Goal: Task Accomplishment & Management: Manage account settings

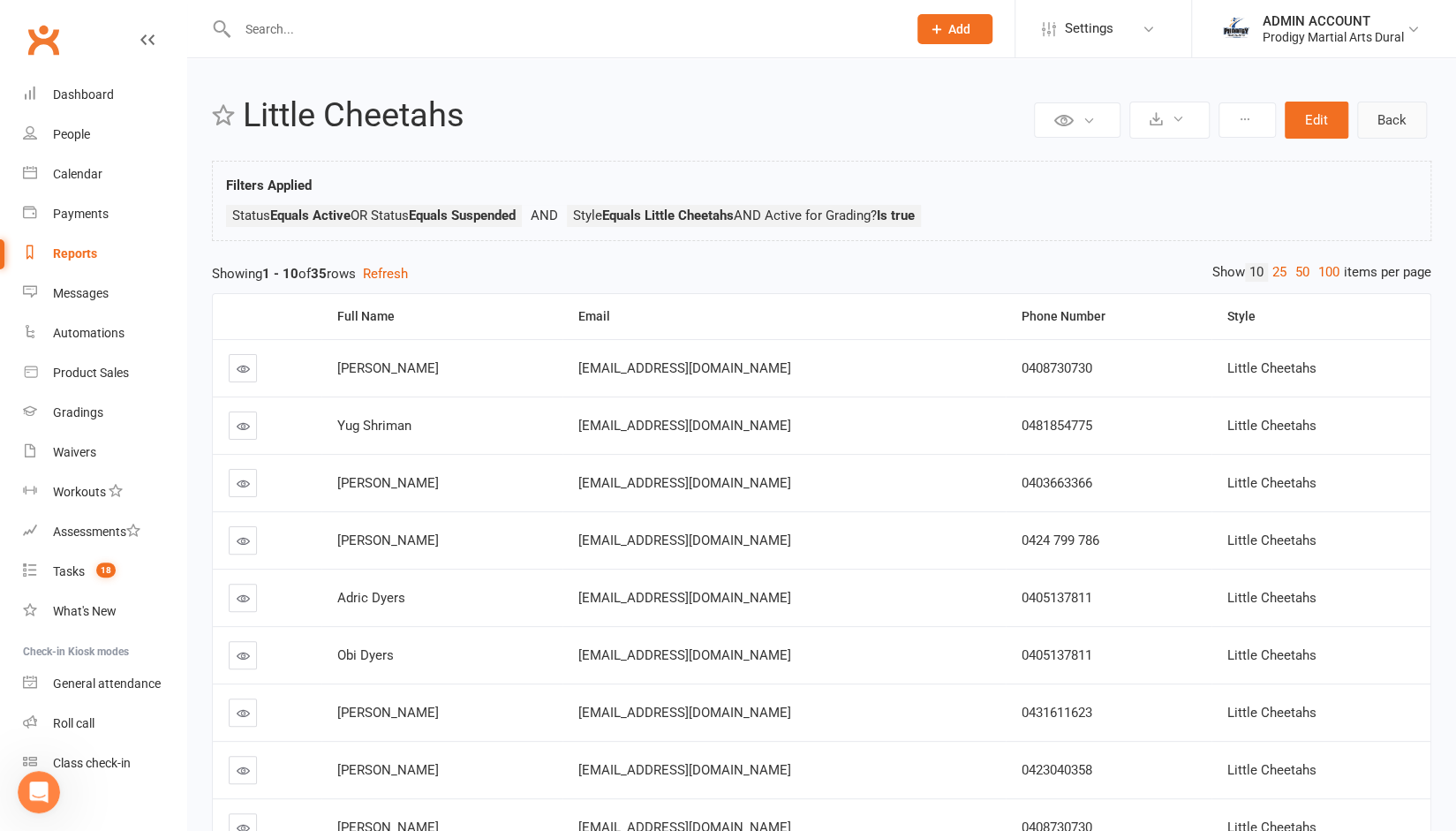
click at [1111, 113] on link "Back" at bounding box center [1392, 120] width 70 height 37
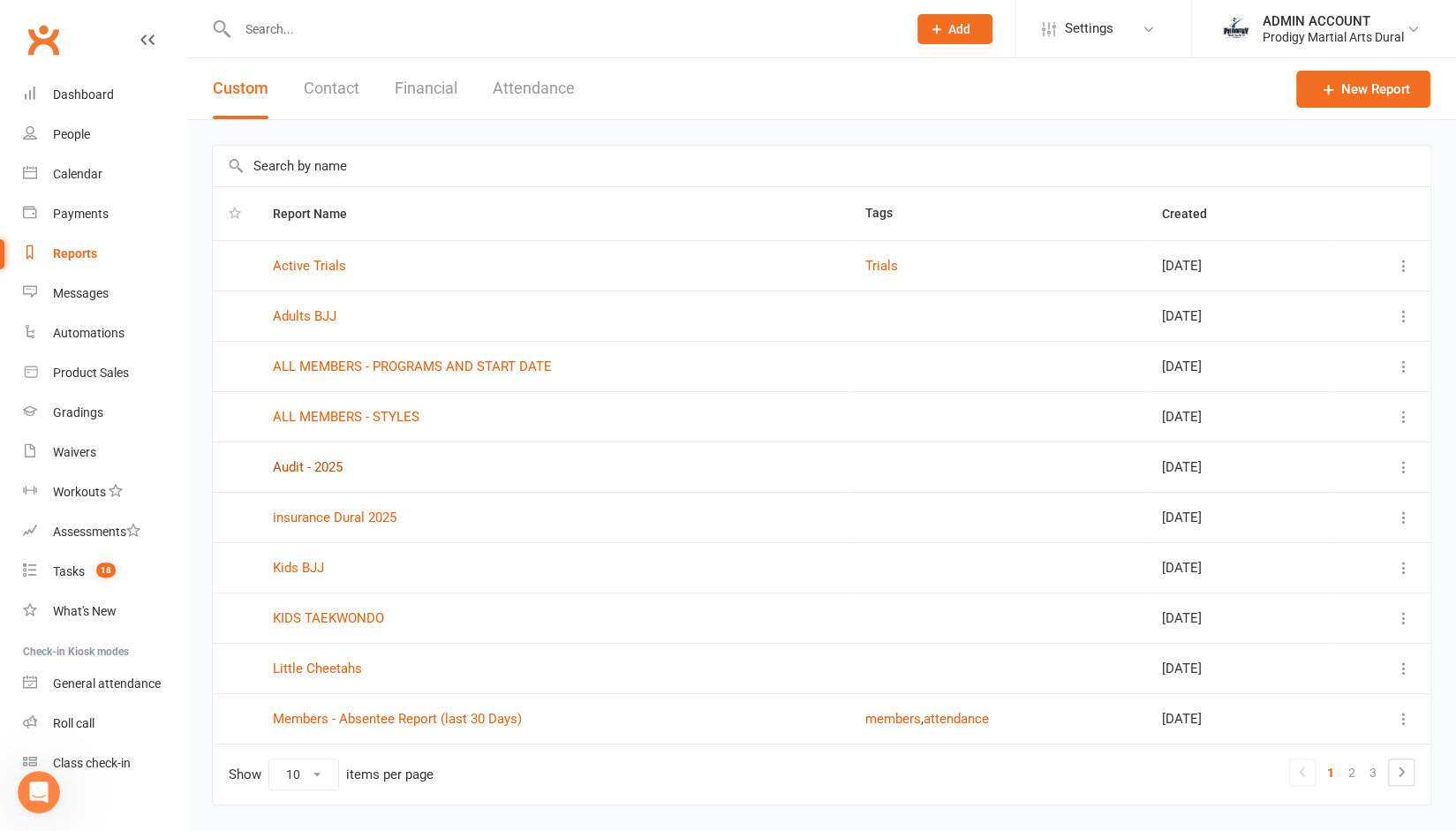
click at [317, 460] on link "Audit - 2025" at bounding box center [307, 467] width 70 height 16
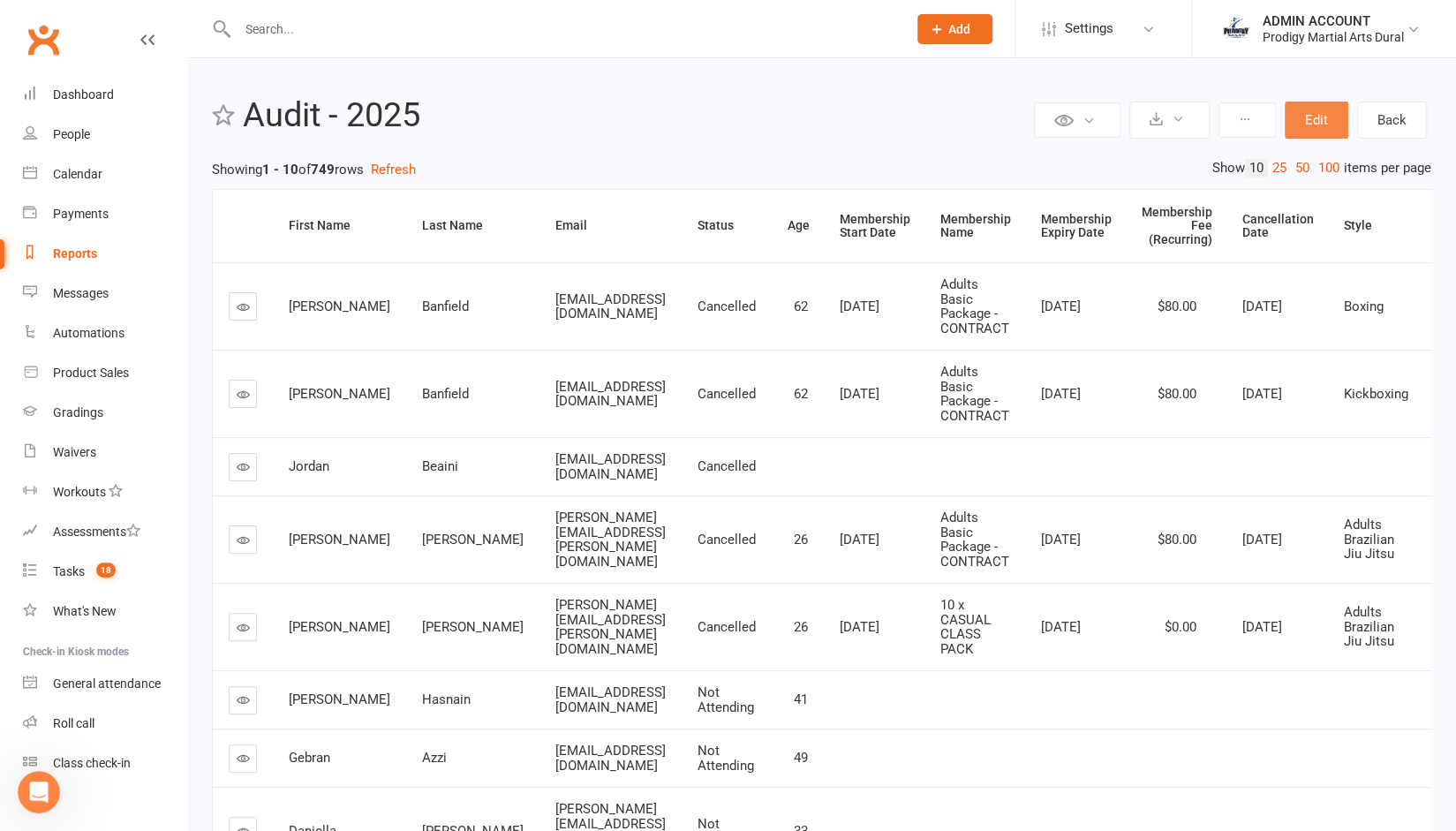
click at [1111, 126] on button "Edit" at bounding box center [1316, 120] width 64 height 37
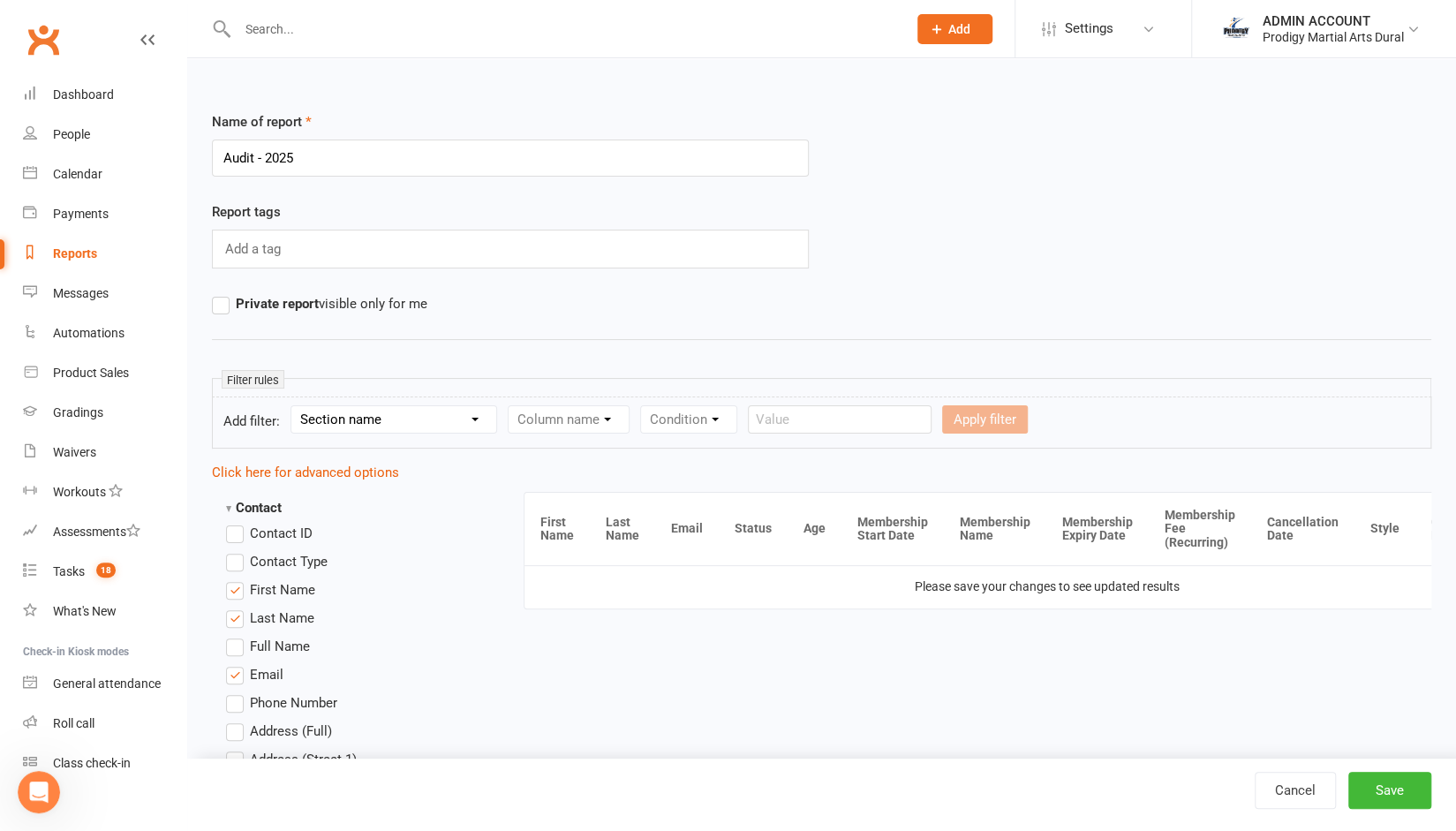
click at [387, 413] on select "Section name Contact Attendance Aggregate Payment Booking Waitlist Attendees Ca…" at bounding box center [394, 419] width 205 height 26
select select "12"
click at [294, 406] on select "Section name Contact Attendance Aggregate Payment Booking Waitlist Attendees Ca…" at bounding box center [394, 419] width 205 height 26
click at [629, 411] on select "Column name Style Current Rank Current Rank Position Next Rank Belt Size Active…" at bounding box center [689, 419] width 360 height 26
select select "5"
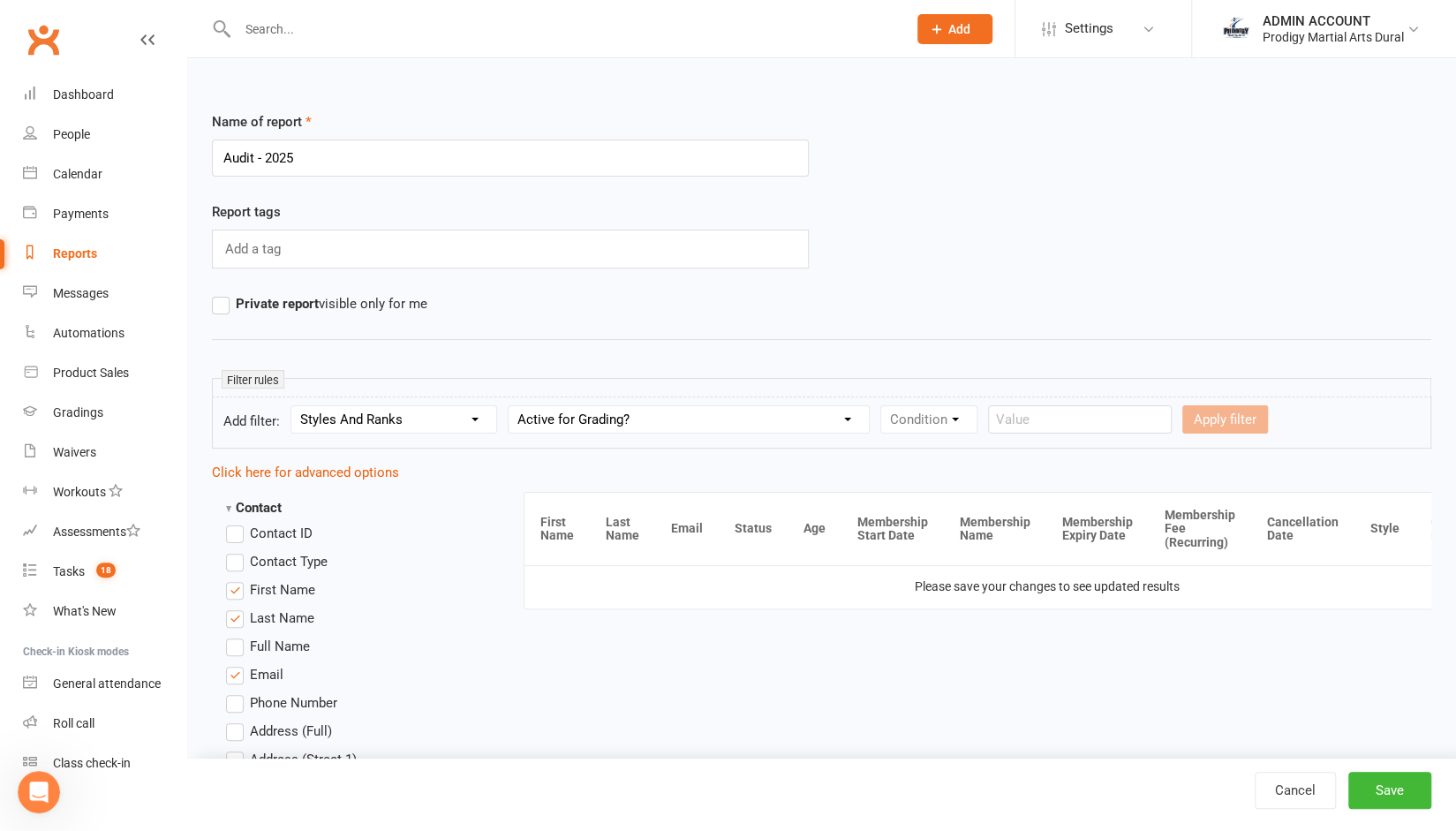
click at [510, 406] on select "Column name Style Current Rank Current Rank Position Next Rank Belt Size Active…" at bounding box center [689, 419] width 360 height 26
click at [936, 419] on select "Condition Is Is not Is blank Is not blank" at bounding box center [934, 419] width 107 height 26
click at [1017, 418] on select "Value Yes No" at bounding box center [1040, 419] width 72 height 28
select select "true"
click at [1004, 405] on select "Value Yes No" at bounding box center [1040, 419] width 72 height 28
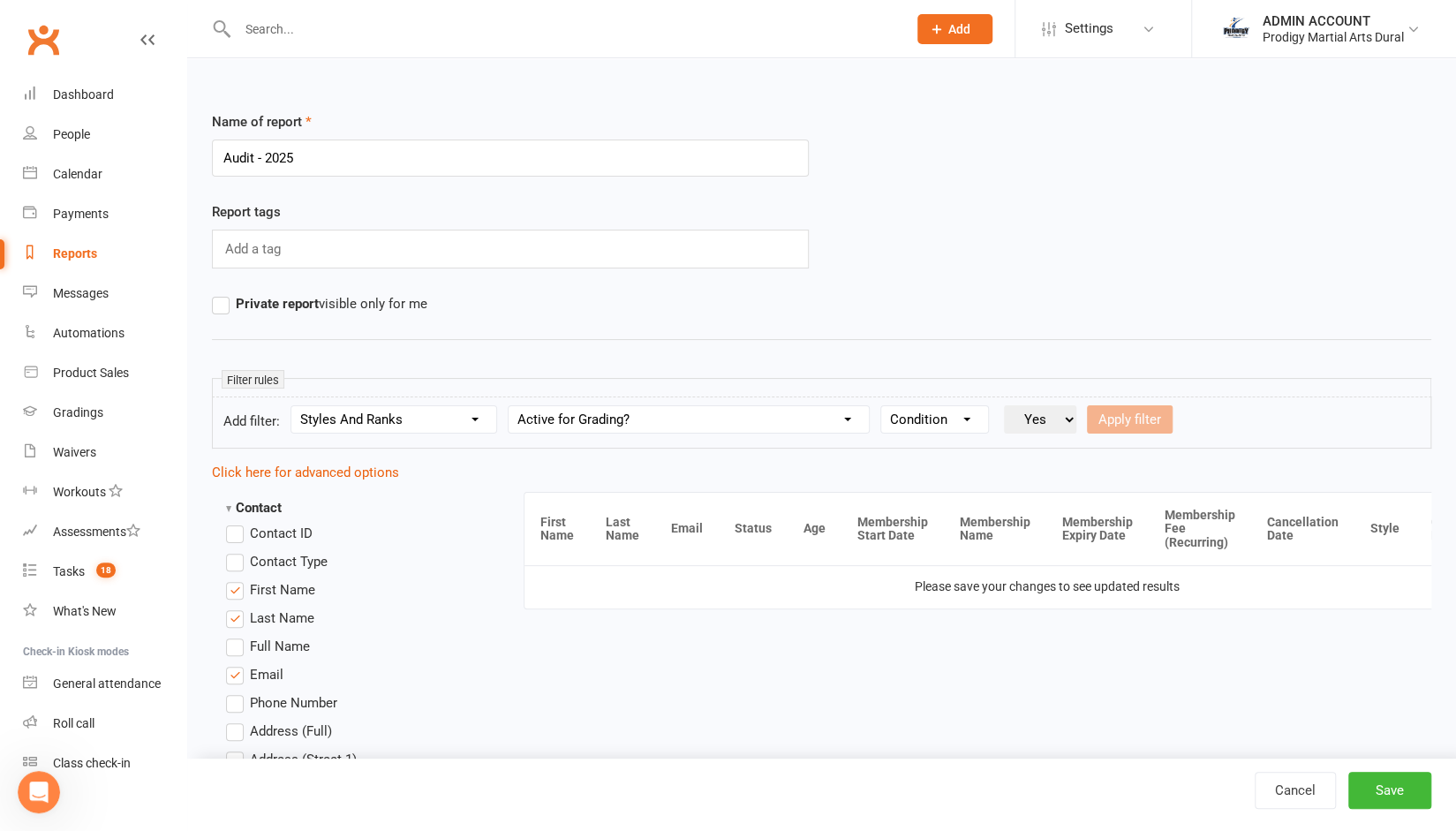
click at [963, 414] on select "Condition Is Is not Is blank Is not blank" at bounding box center [934, 419] width 107 height 26
select select "0"
click at [881, 406] on select "Condition Is Is not Is blank Is not blank" at bounding box center [934, 419] width 107 height 26
click at [1038, 414] on select "Value Yes No" at bounding box center [1040, 419] width 72 height 28
select select "true"
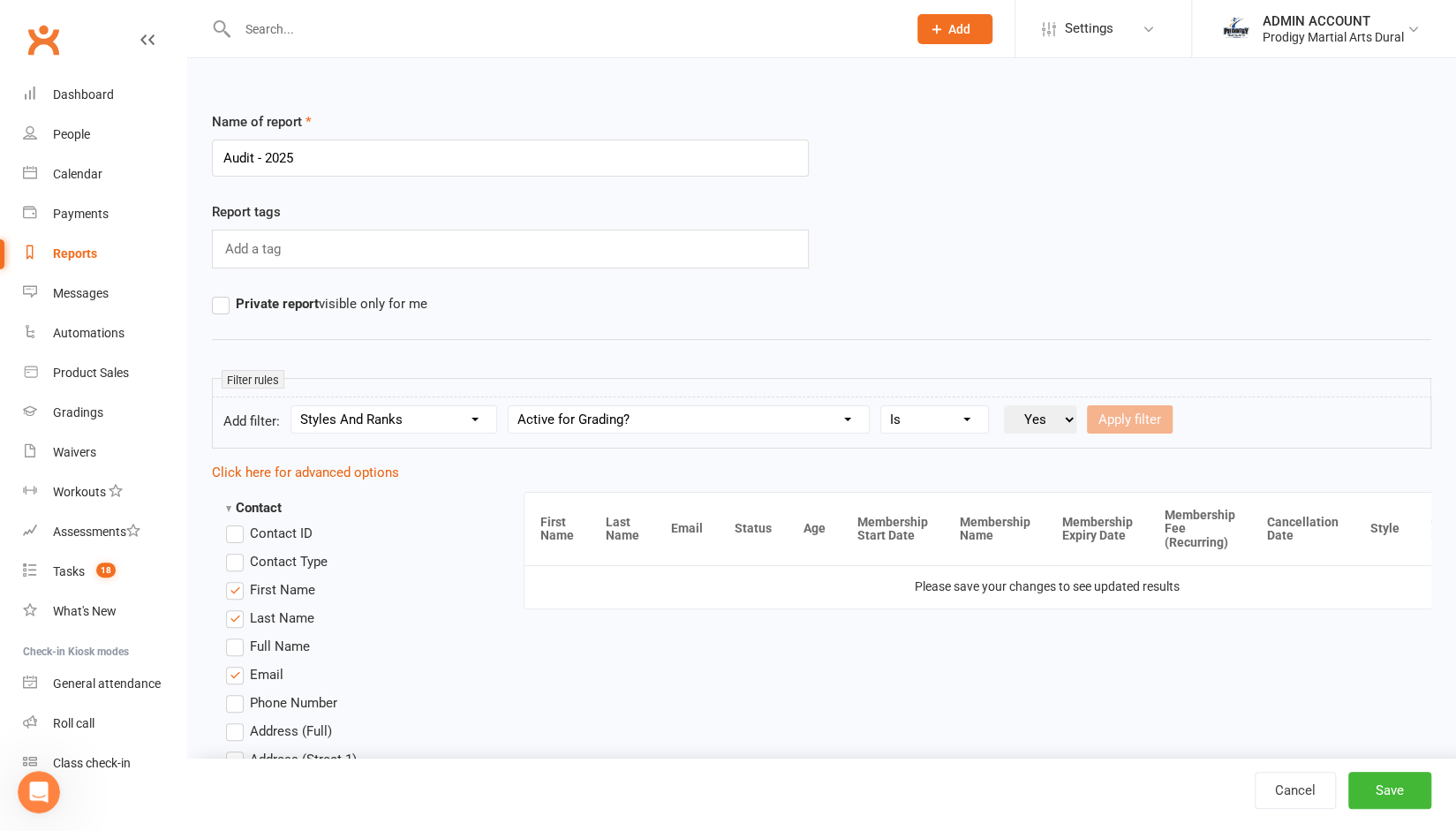
click at [1004, 405] on select "Value Yes No" at bounding box center [1040, 419] width 72 height 28
click at [1111, 416] on button "Apply filter" at bounding box center [1129, 419] width 86 height 28
select select
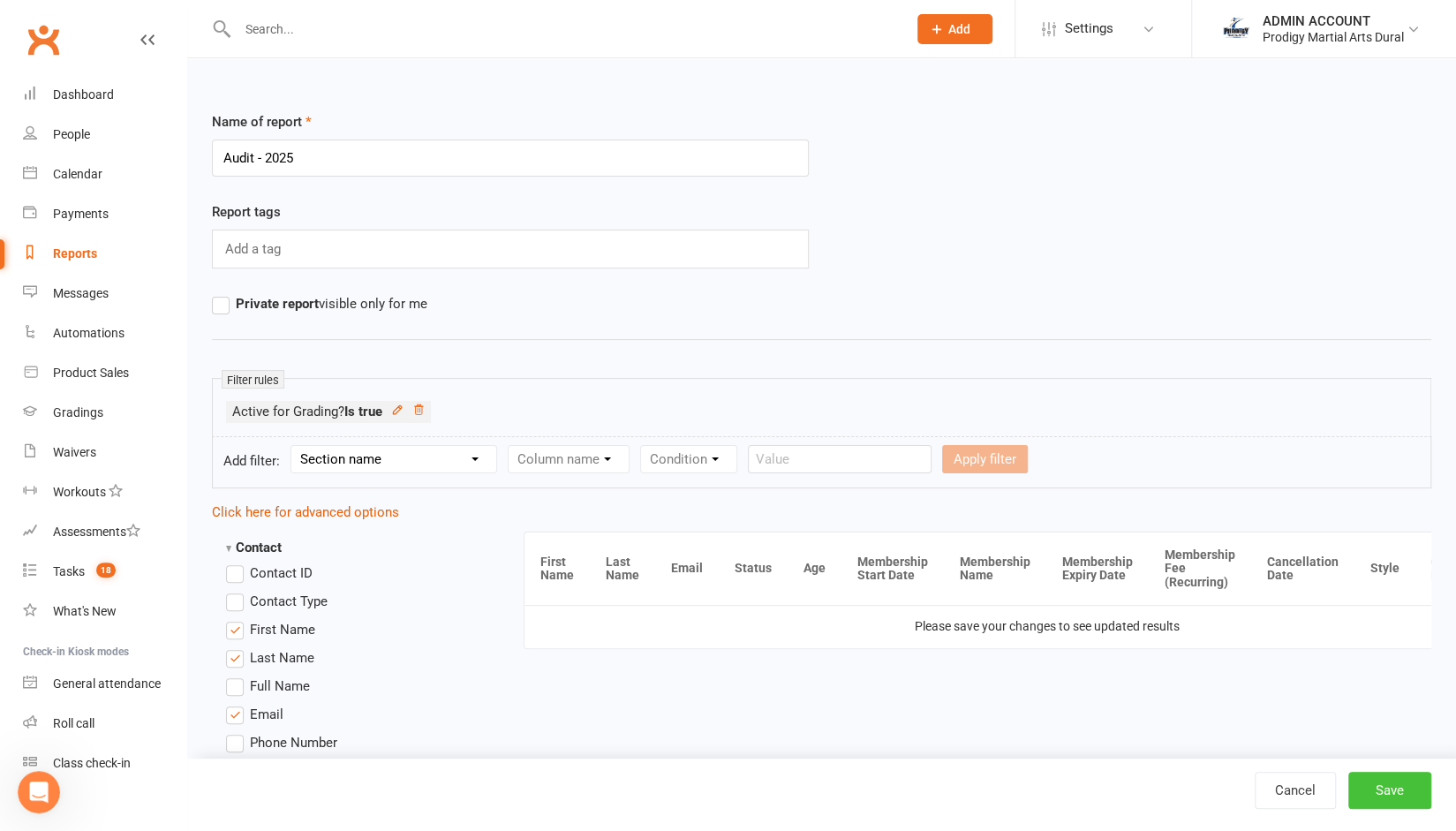
click at [1111, 797] on button "Save" at bounding box center [1390, 790] width 83 height 37
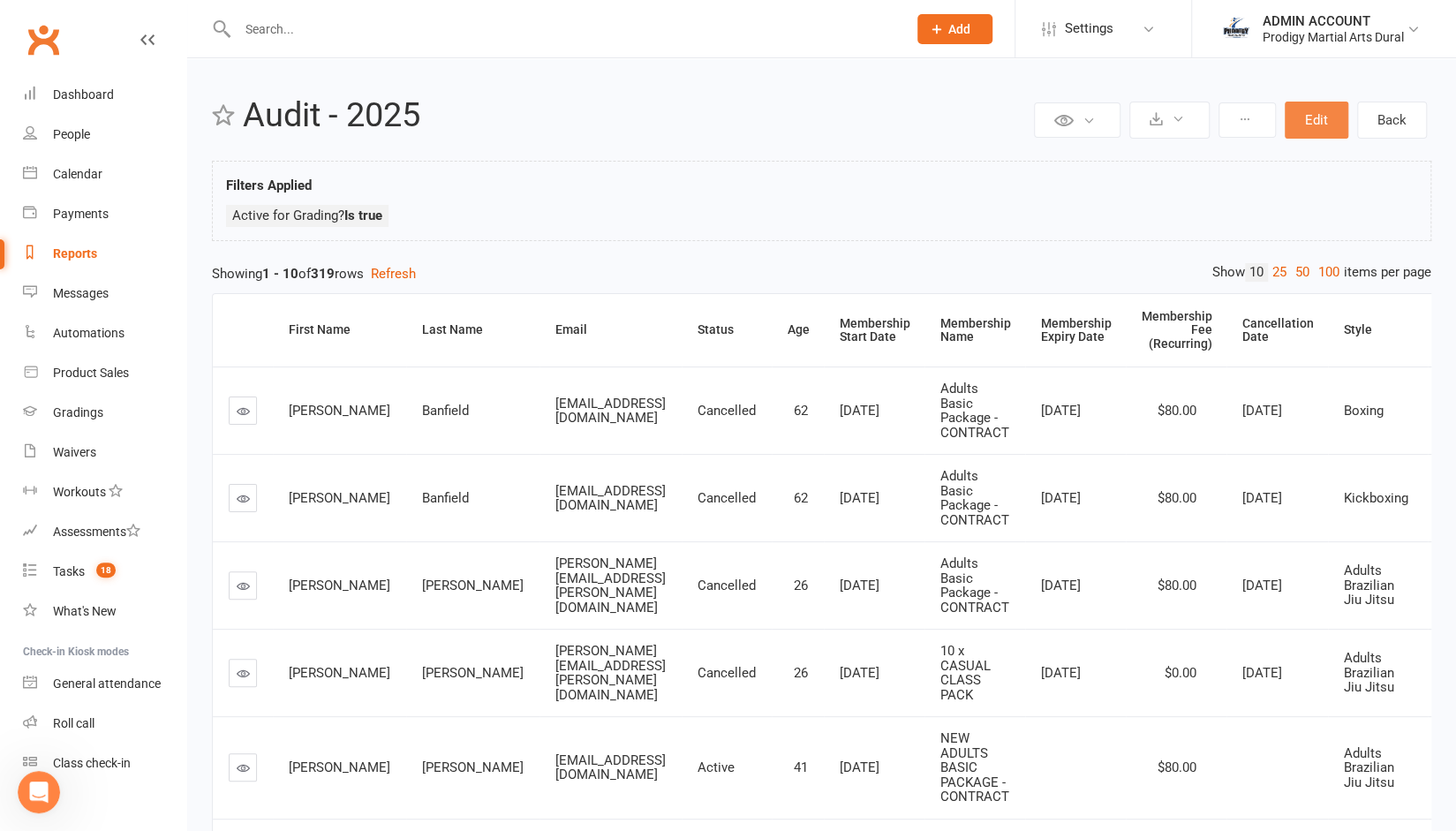
click at [1111, 130] on button "Edit" at bounding box center [1316, 120] width 64 height 37
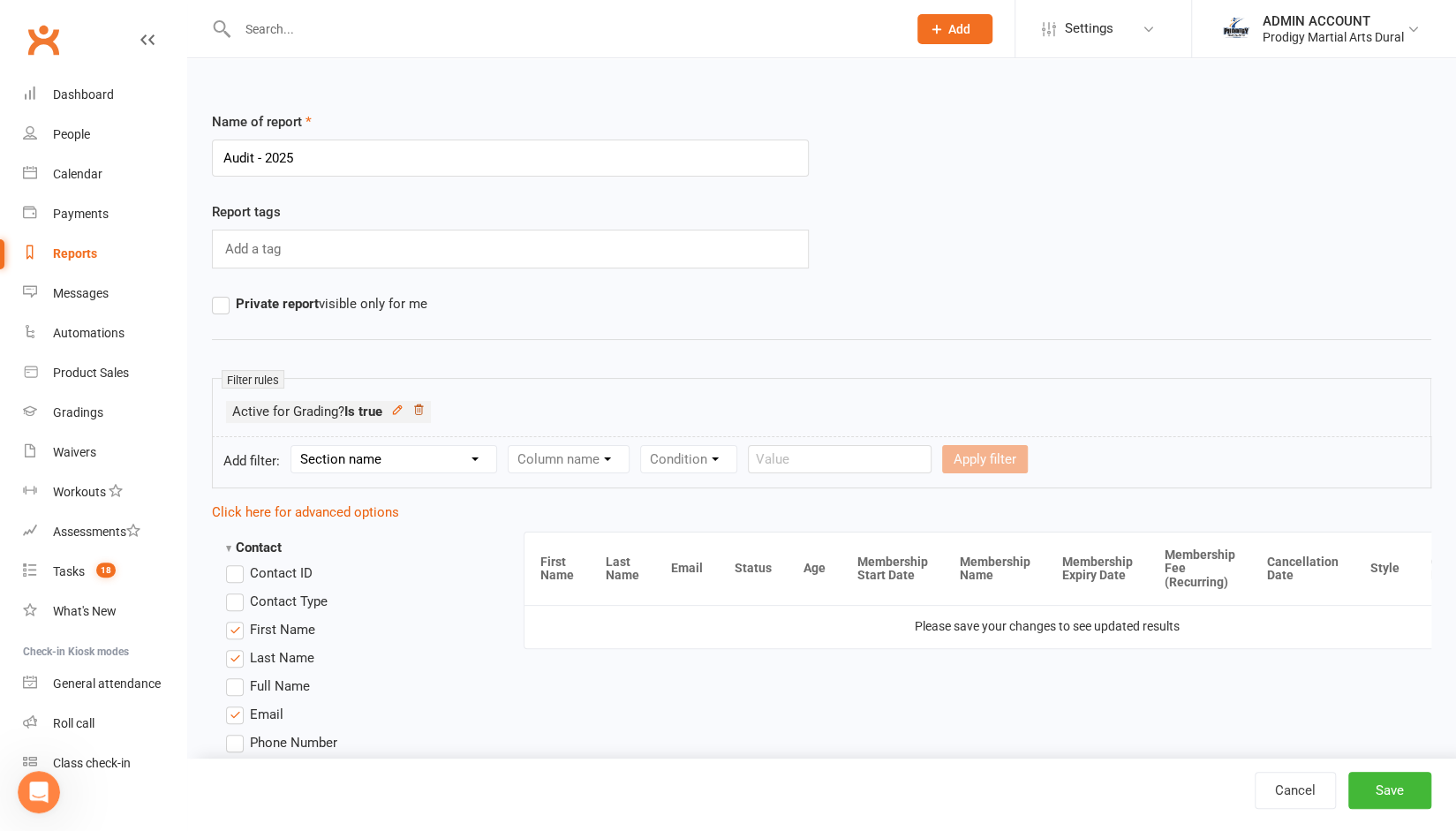
click at [423, 407] on icon at bounding box center [419, 409] width 9 height 10
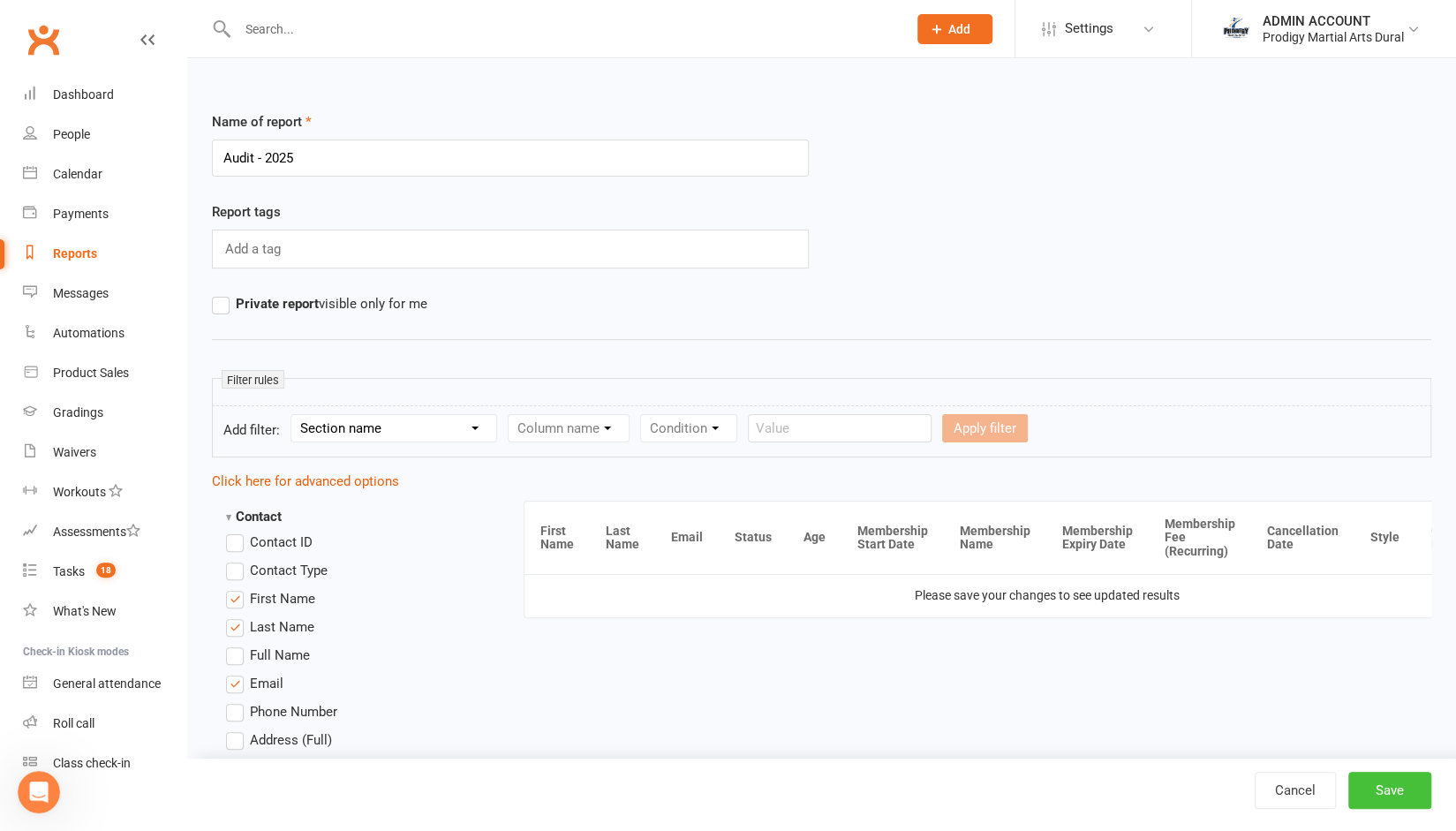
click at [1111, 794] on button "Save" at bounding box center [1390, 790] width 83 height 37
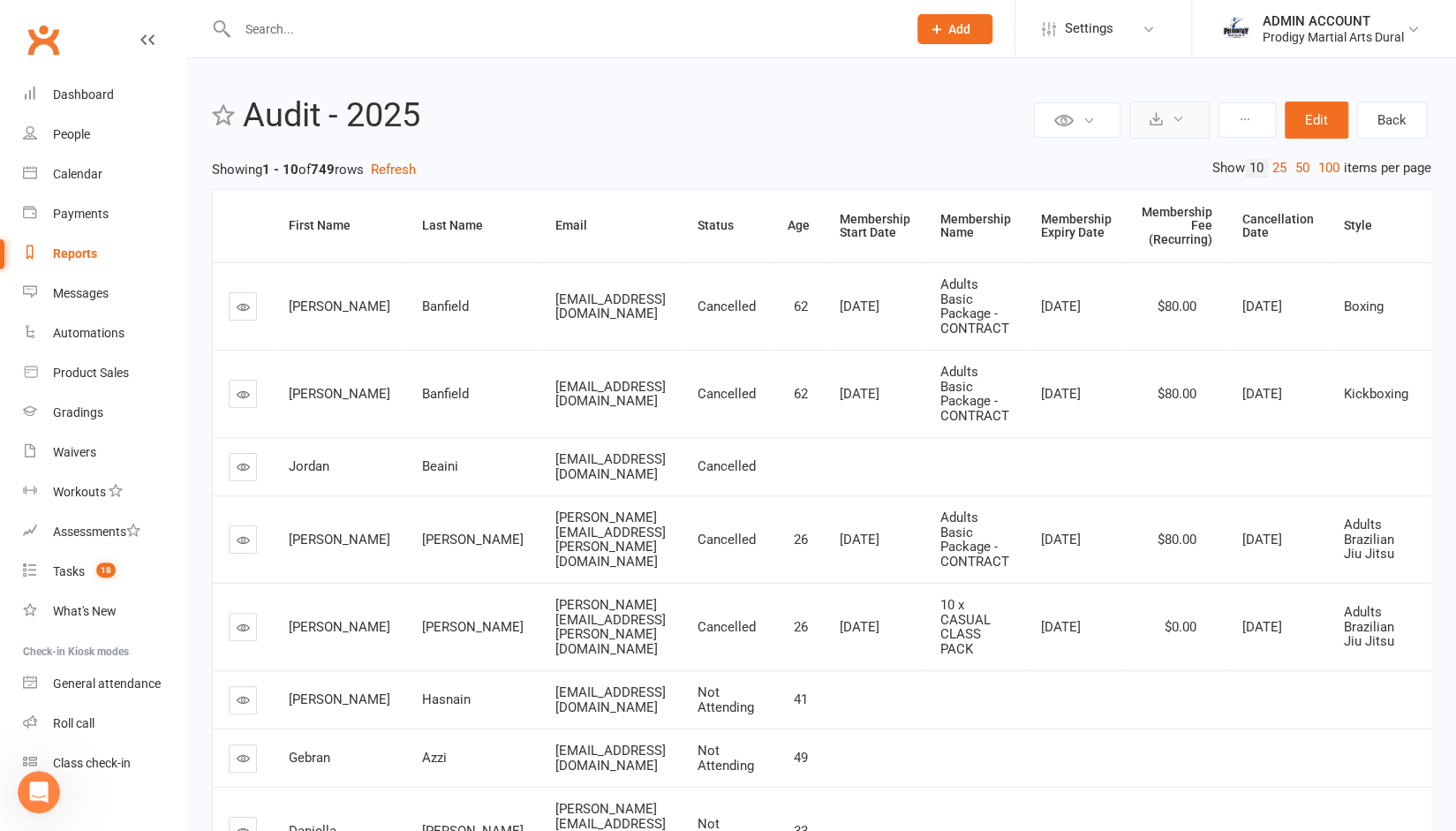
click at [1111, 114] on button at bounding box center [1169, 120] width 80 height 37
click at [1111, 156] on link "Export to CSV" at bounding box center [1116, 162] width 185 height 35
click at [479, 31] on input "text" at bounding box center [563, 29] width 662 height 25
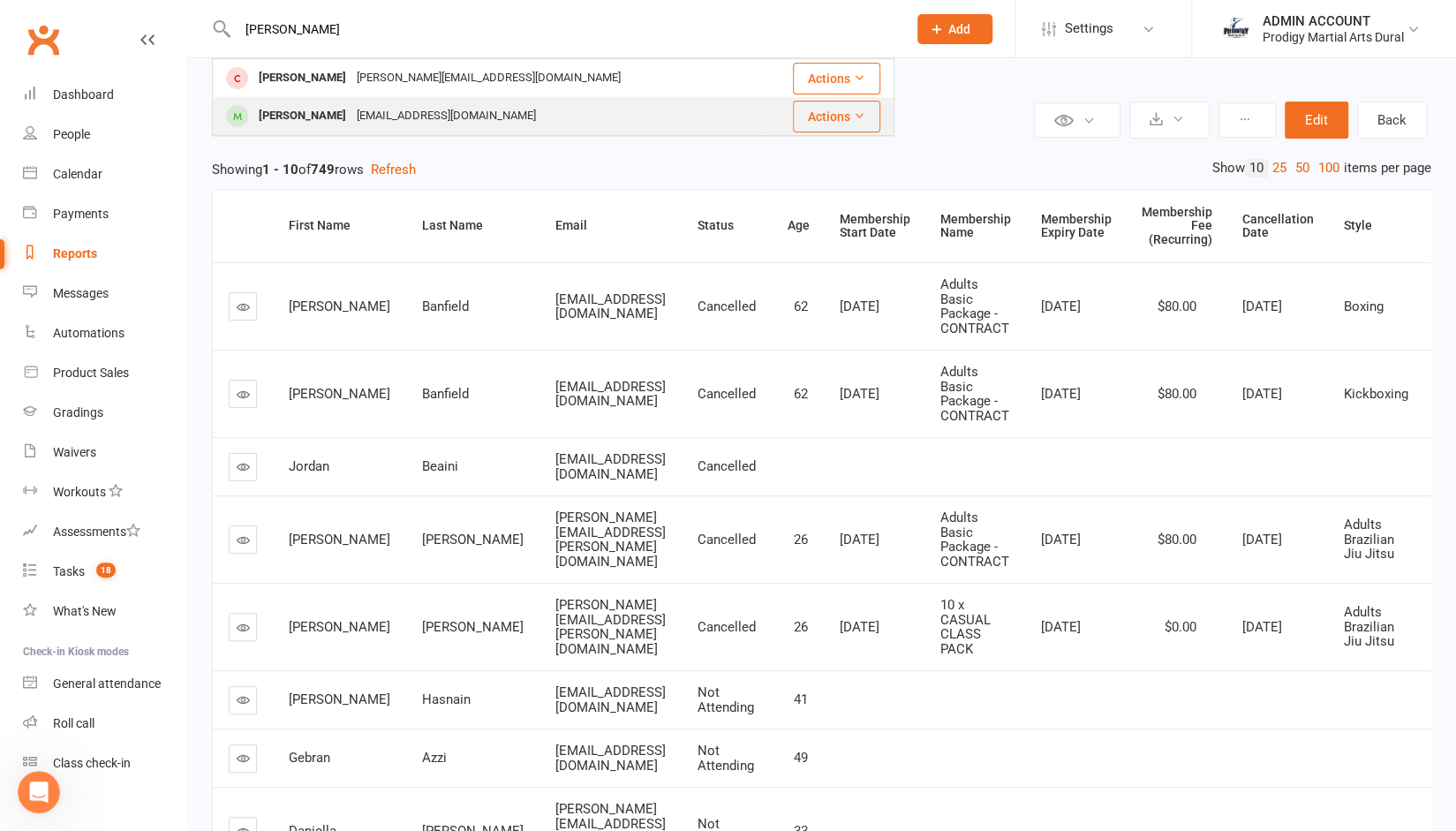
type input "[PERSON_NAME]"
click at [413, 125] on div "[EMAIL_ADDRESS][DOMAIN_NAME]" at bounding box center [446, 116] width 190 height 26
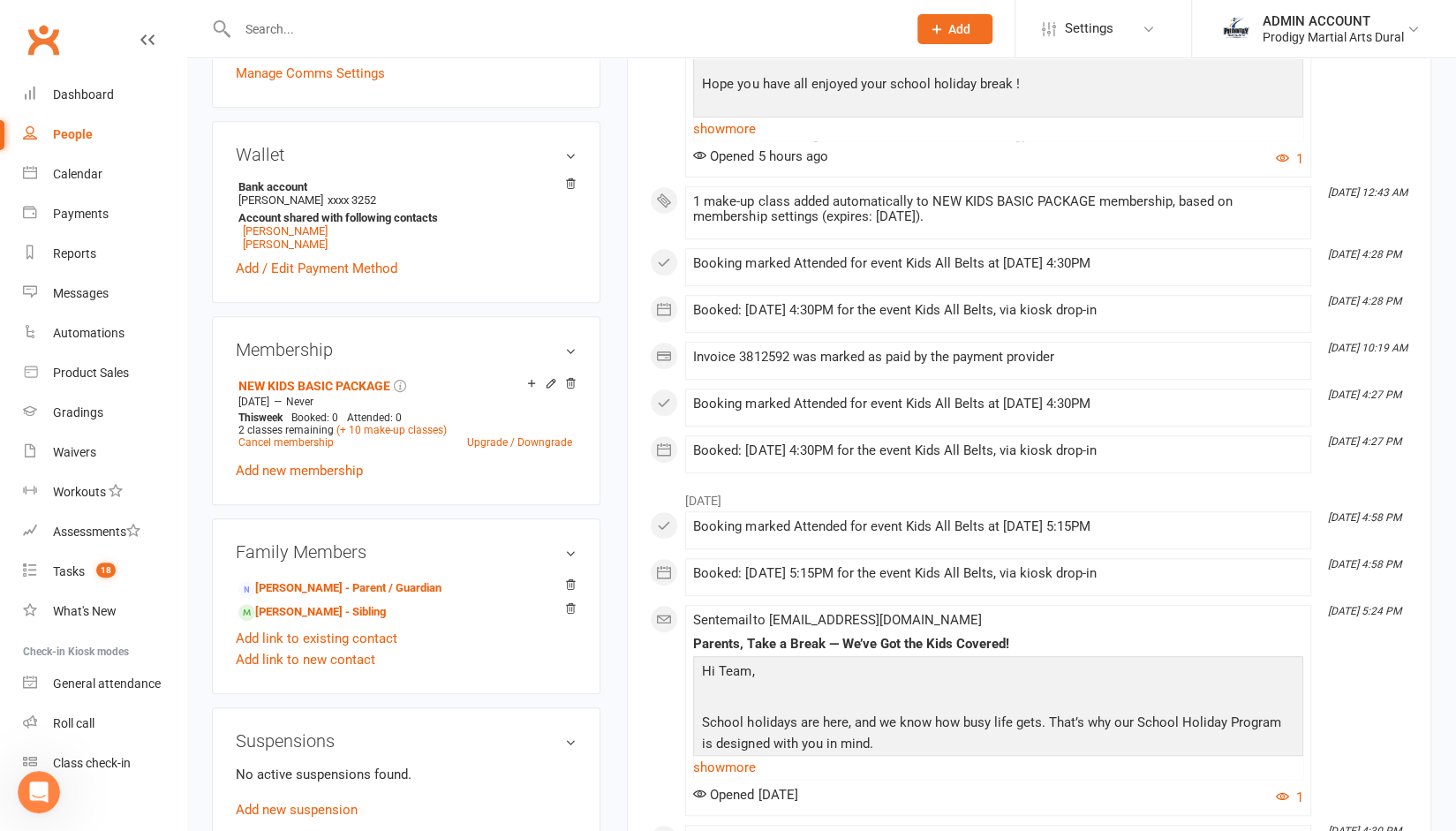
scroll to position [510, 0]
click at [549, 380] on icon at bounding box center [551, 382] width 12 height 12
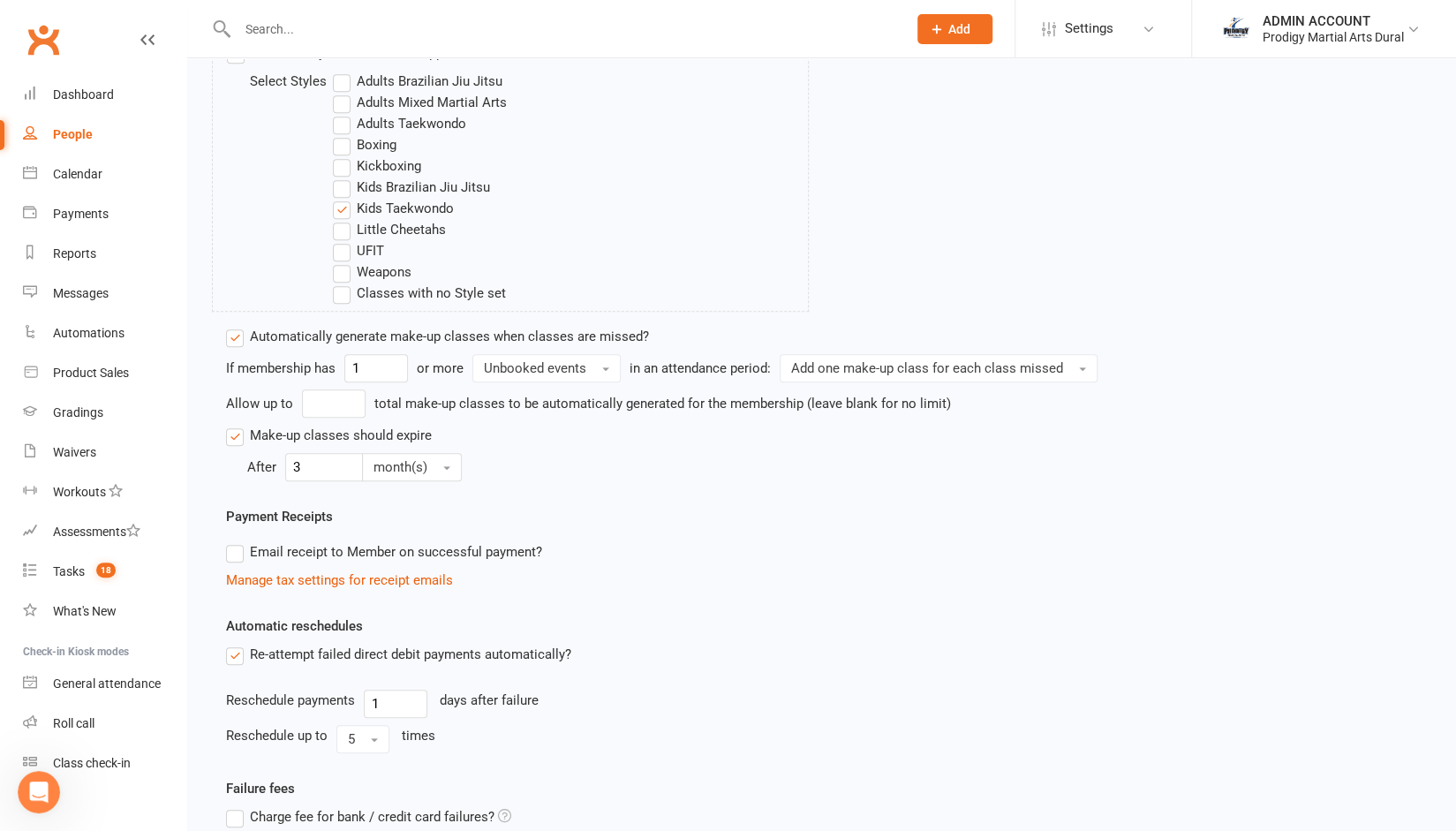
scroll to position [903, 0]
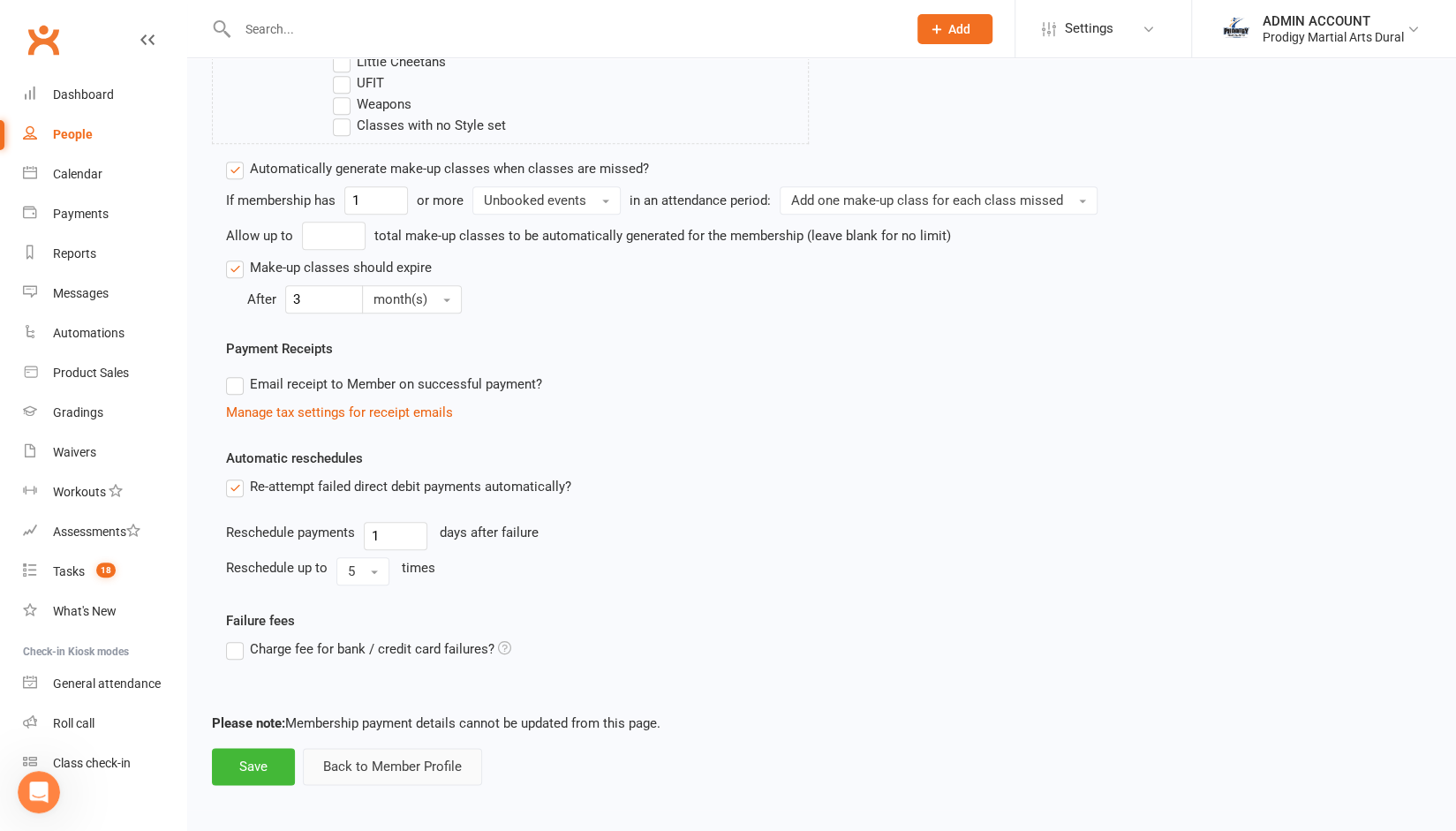
click at [381, 755] on button "Back to Member Profile" at bounding box center [392, 767] width 179 height 37
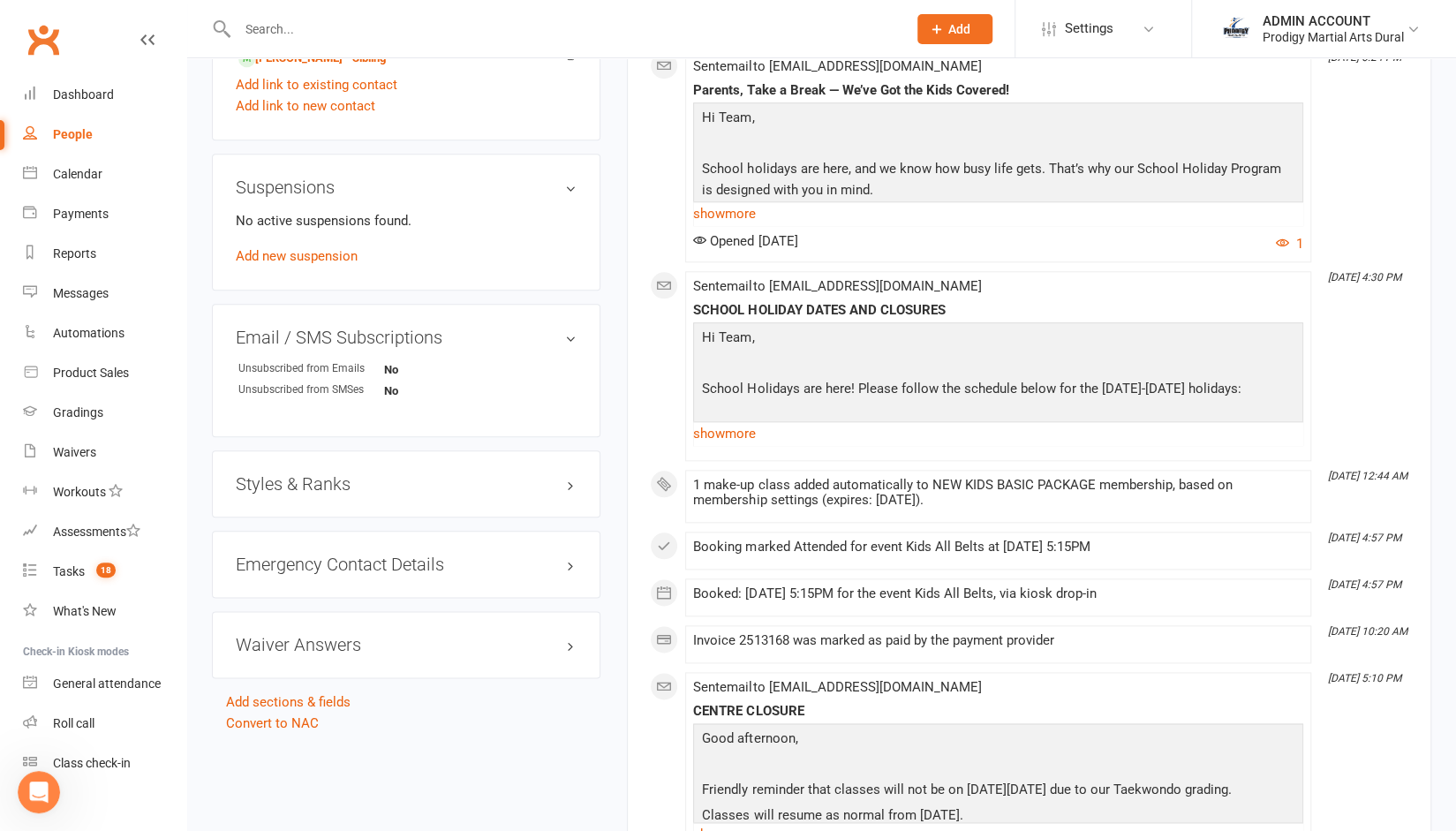
scroll to position [1063, 0]
click at [304, 490] on h3 "Styles & Ranks" at bounding box center [406, 483] width 341 height 19
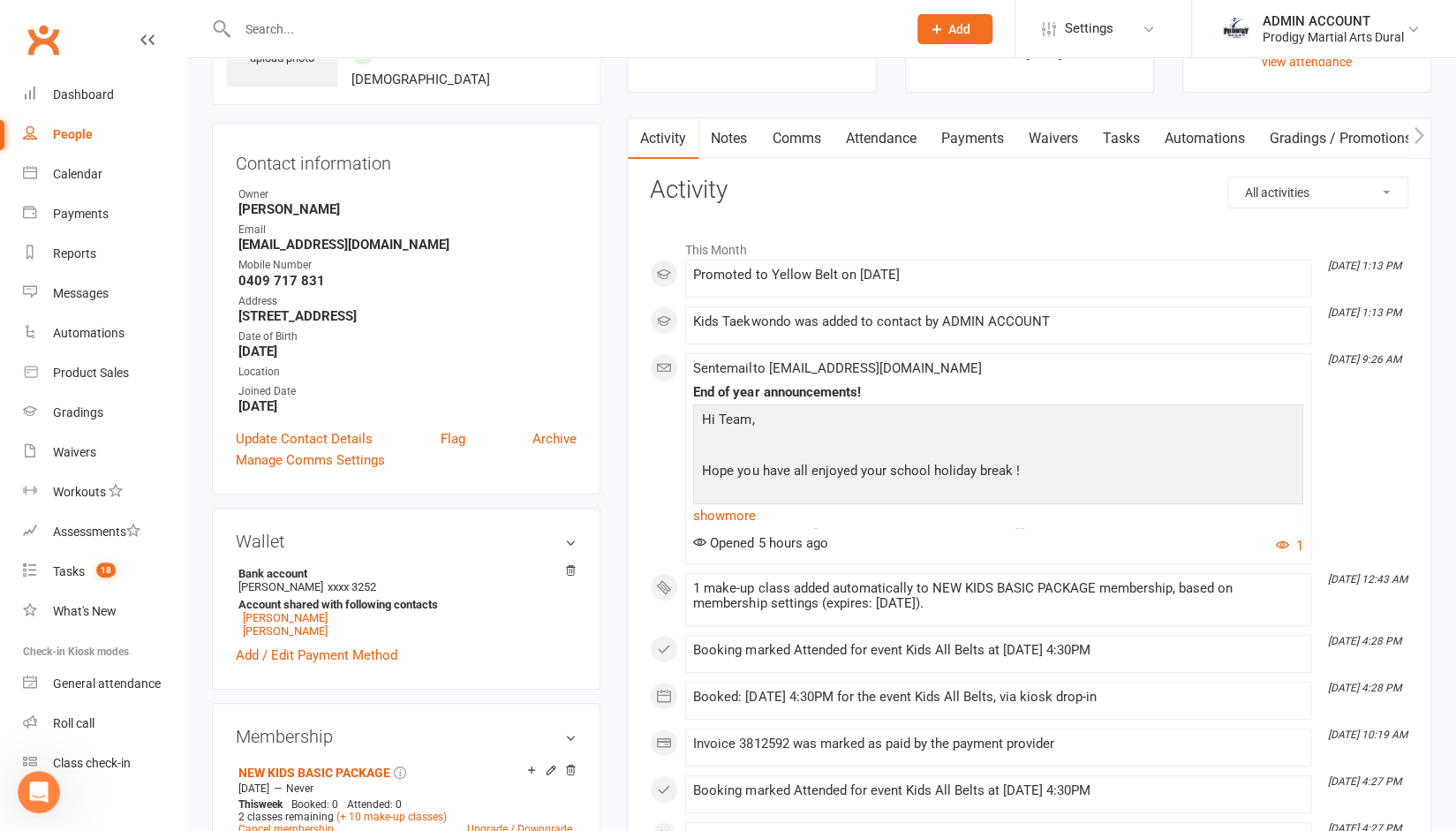
scroll to position [0, 0]
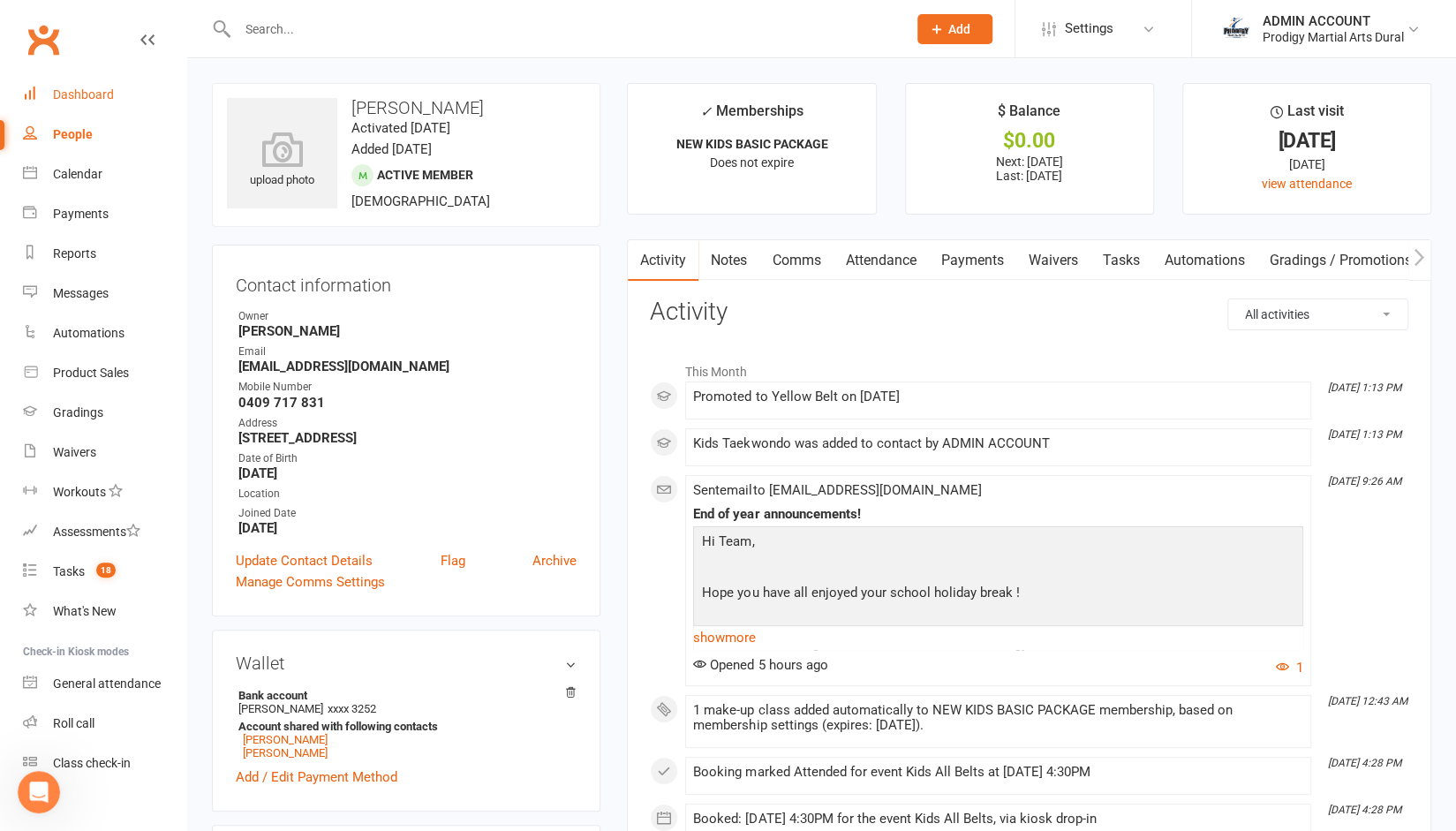
click at [104, 82] on link "Dashboard" at bounding box center [104, 94] width 163 height 40
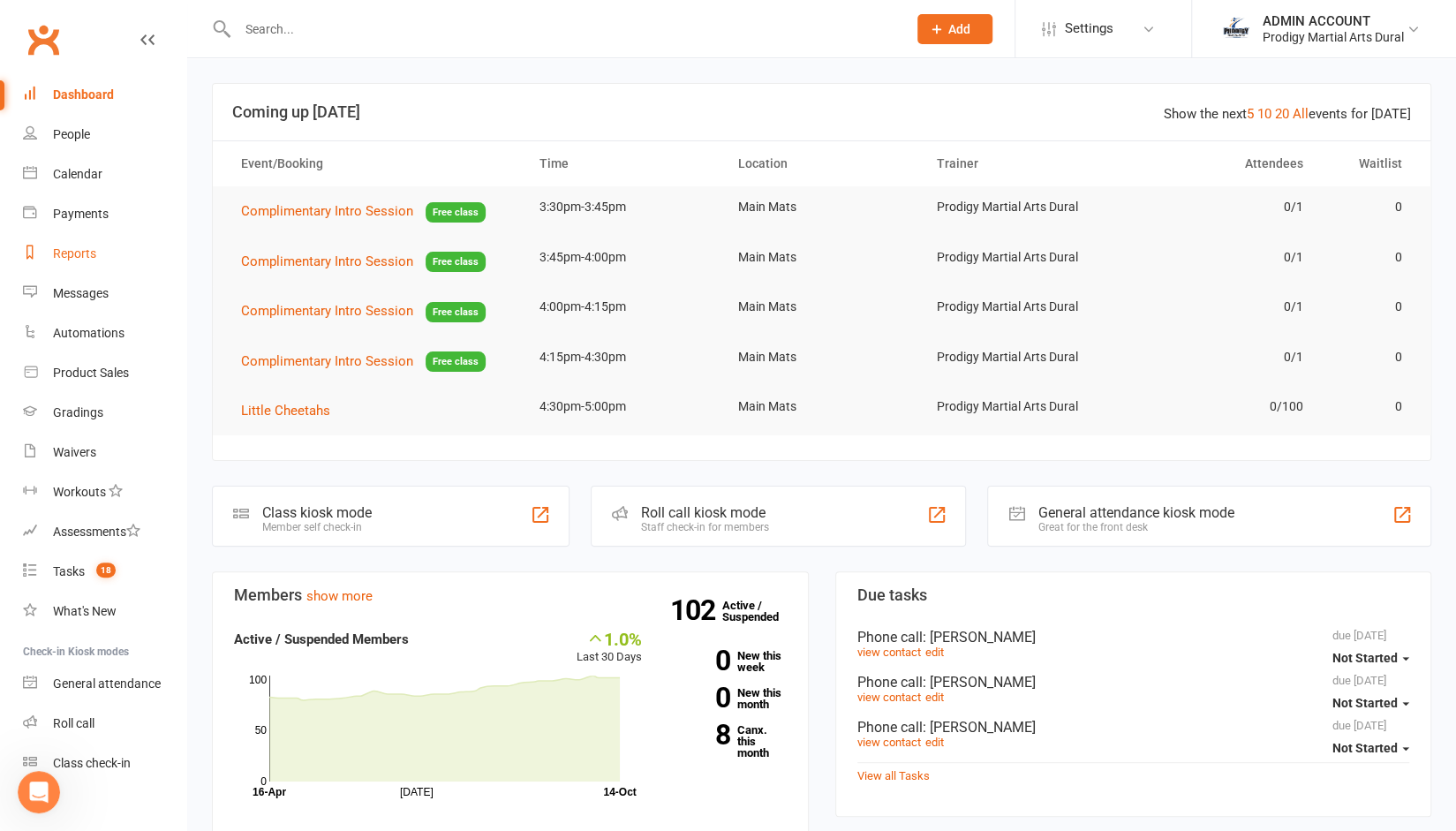
click at [74, 260] on div "Reports" at bounding box center [74, 253] width 43 height 14
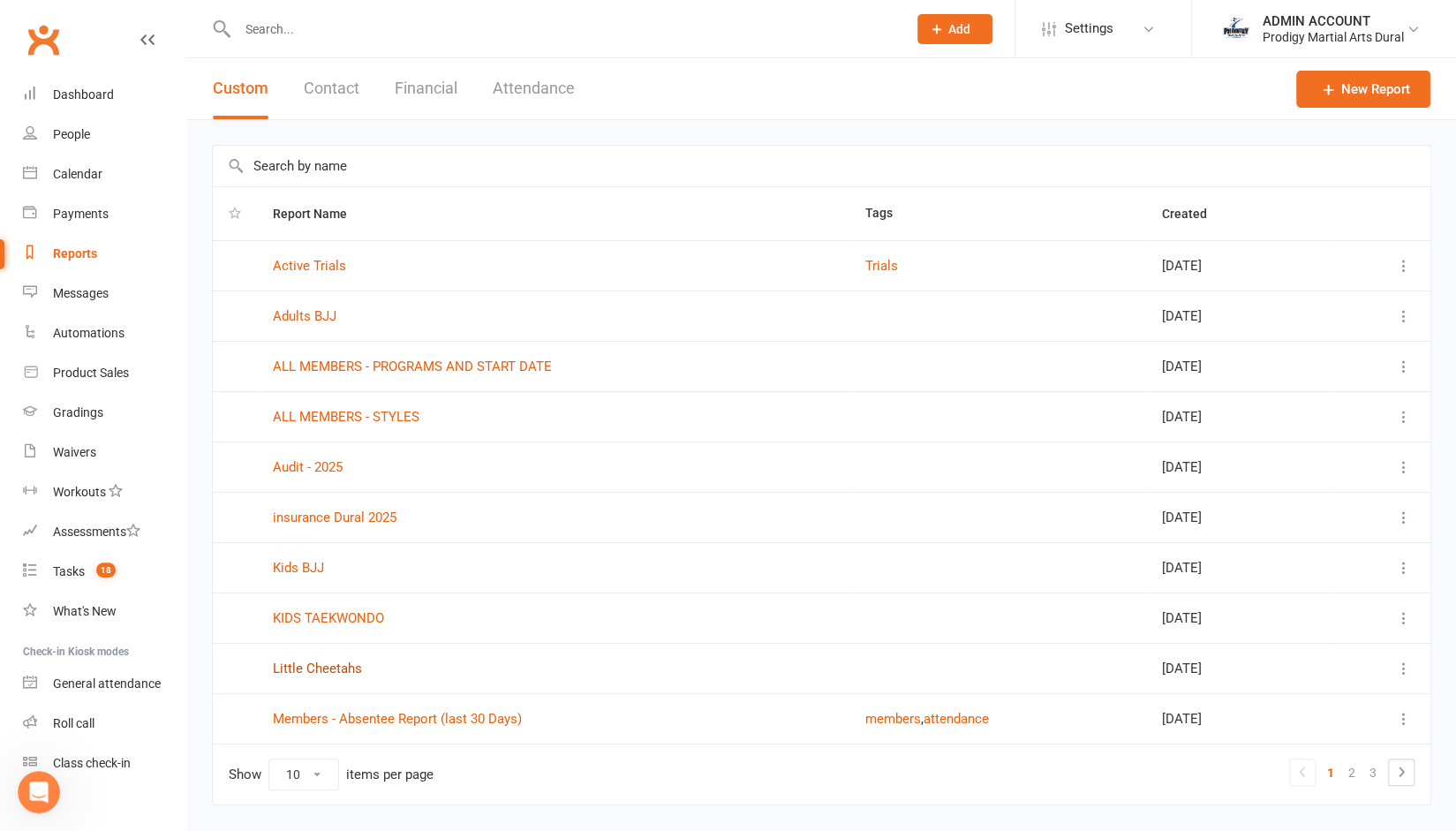
click at [316, 666] on link "Little Cheetahs" at bounding box center [317, 669] width 89 height 16
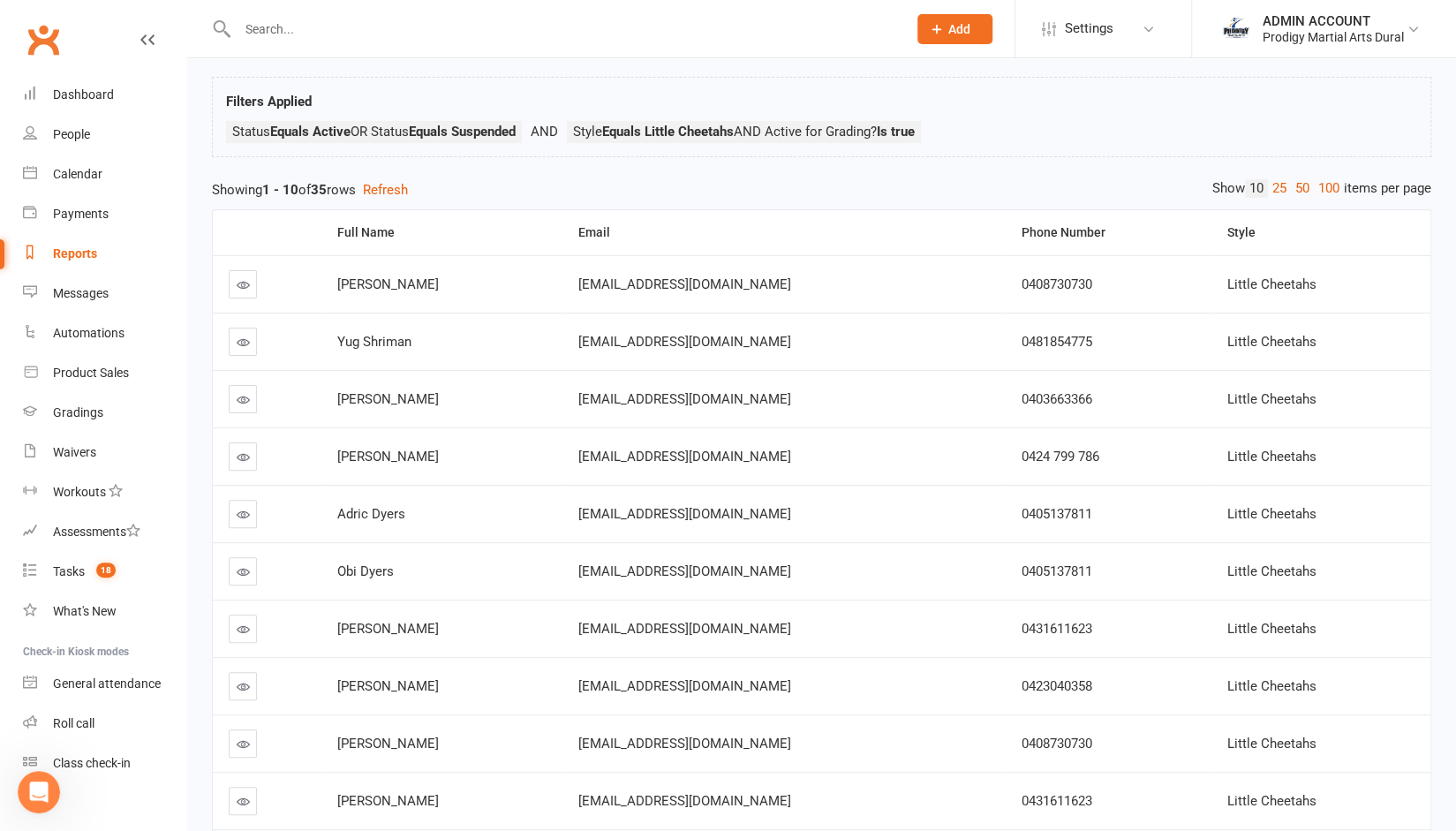
scroll to position [85, 0]
